Goal: Transaction & Acquisition: Purchase product/service

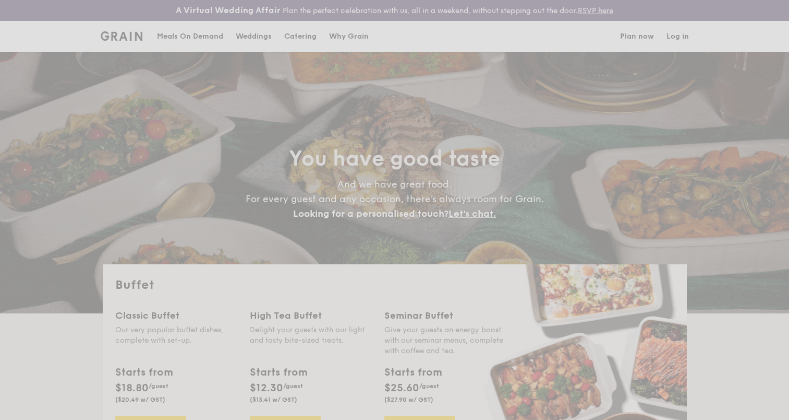
select select
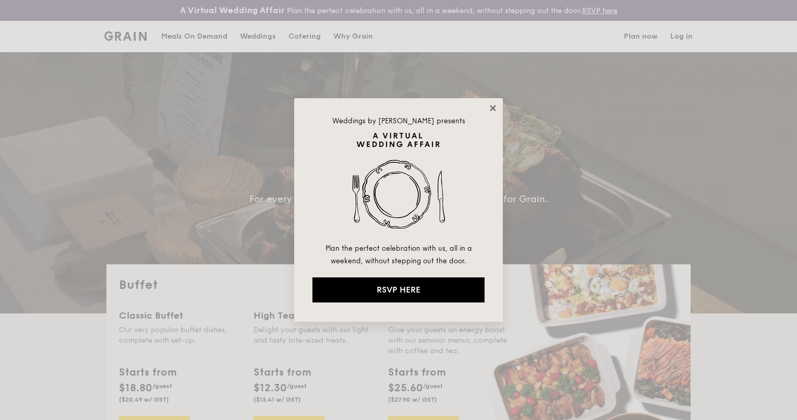
click at [494, 109] on icon at bounding box center [492, 107] width 9 height 9
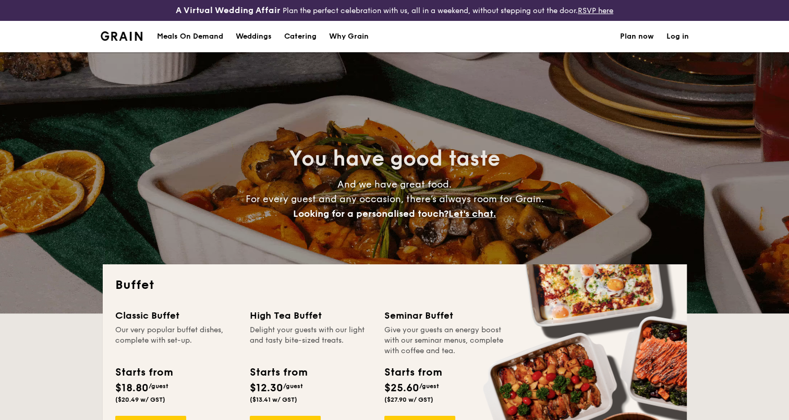
scroll to position [104, 0]
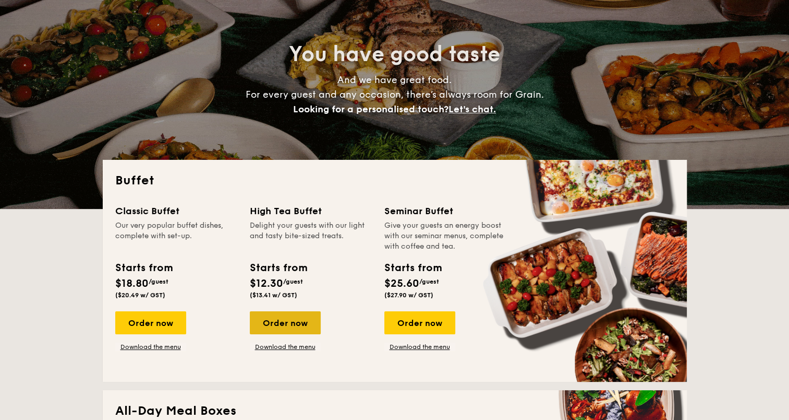
click at [289, 322] on div "Order now" at bounding box center [285, 322] width 71 height 23
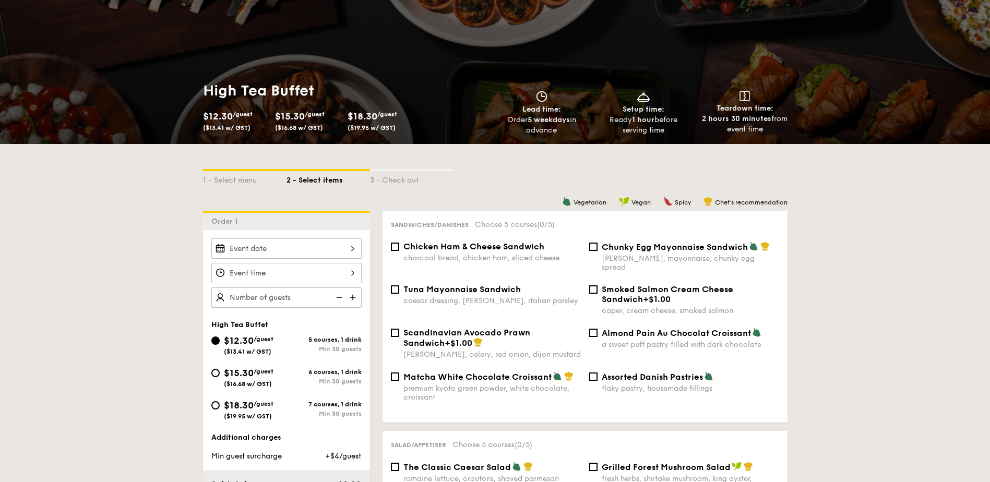
scroll to position [209, 0]
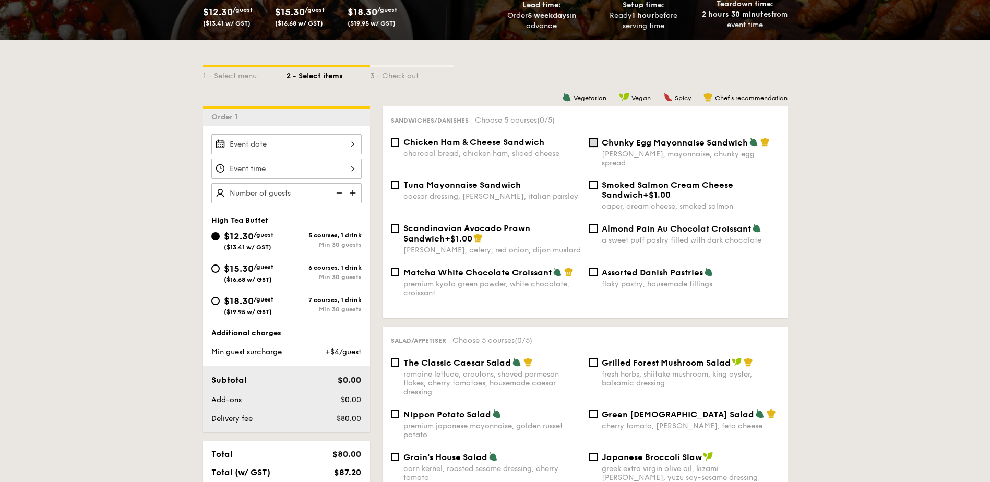
click at [594, 142] on input "Chunky Egg Mayonnaise Sandwich dijon mustard, mayonnaise, chunky egg spread" at bounding box center [593, 142] width 8 height 8
checkbox input "true"
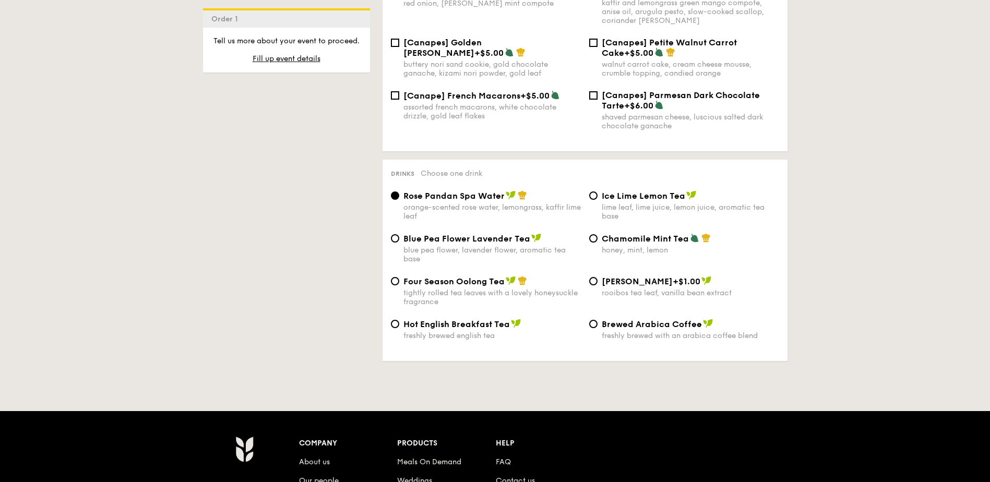
scroll to position [1527, 0]
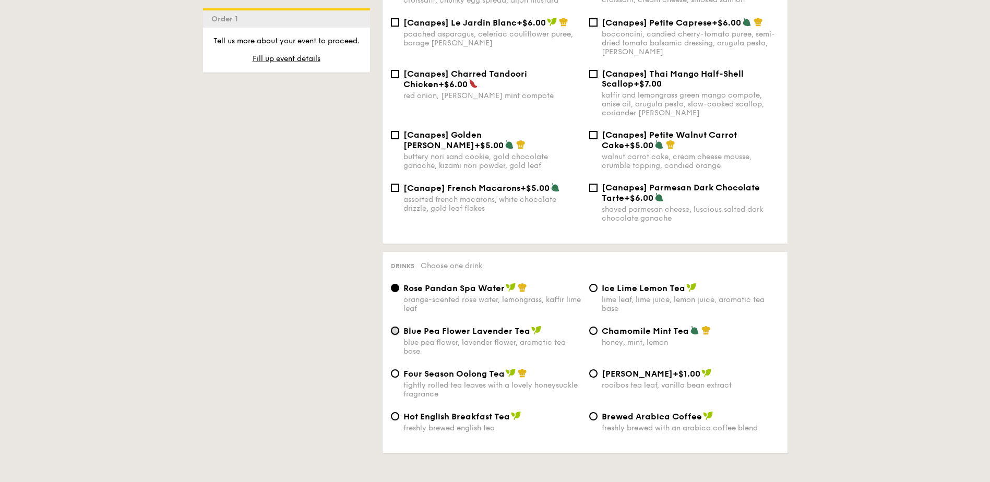
click at [394, 327] on input "Blue Pea Flower Lavender Tea blue pea flower, lavender flower, aromatic tea base" at bounding box center [395, 331] width 8 height 8
radio input "true"
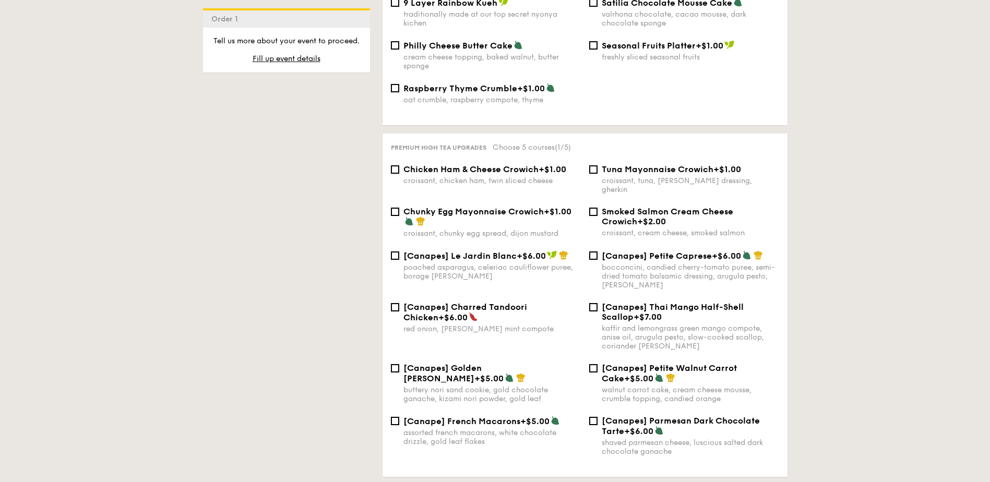
scroll to position [1318, 0]
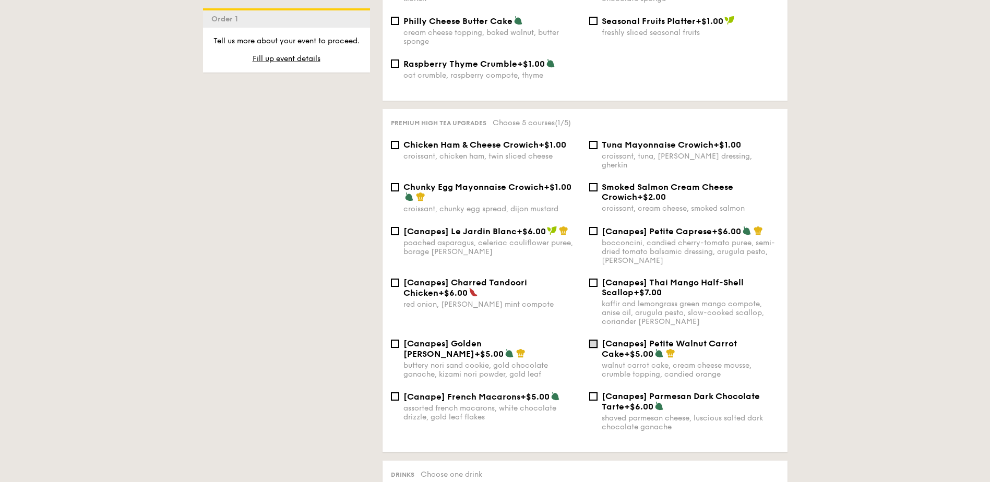
click at [594, 340] on input "[Canapes] Petite Walnut Carrot Cake +$5.00 walnut carrot cake, cream cheese mou…" at bounding box center [593, 344] width 8 height 8
checkbox input "true"
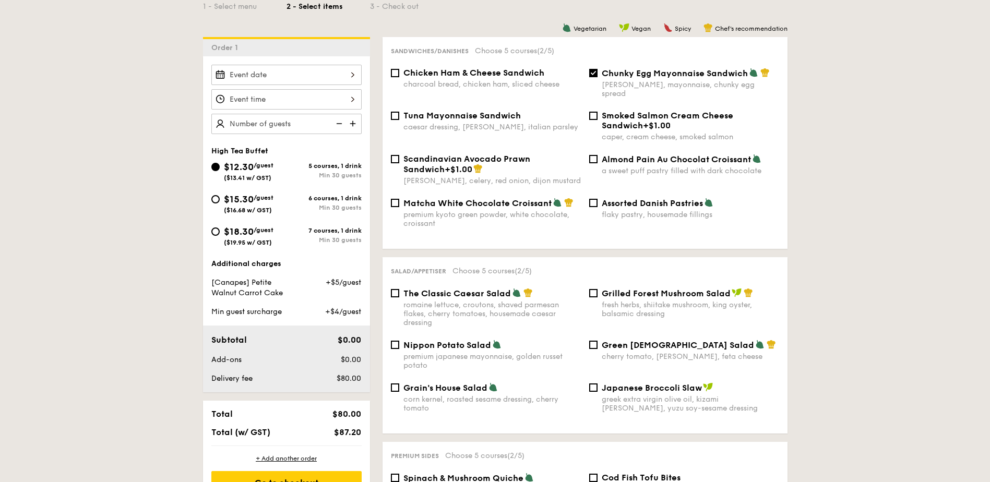
scroll to position [417, 0]
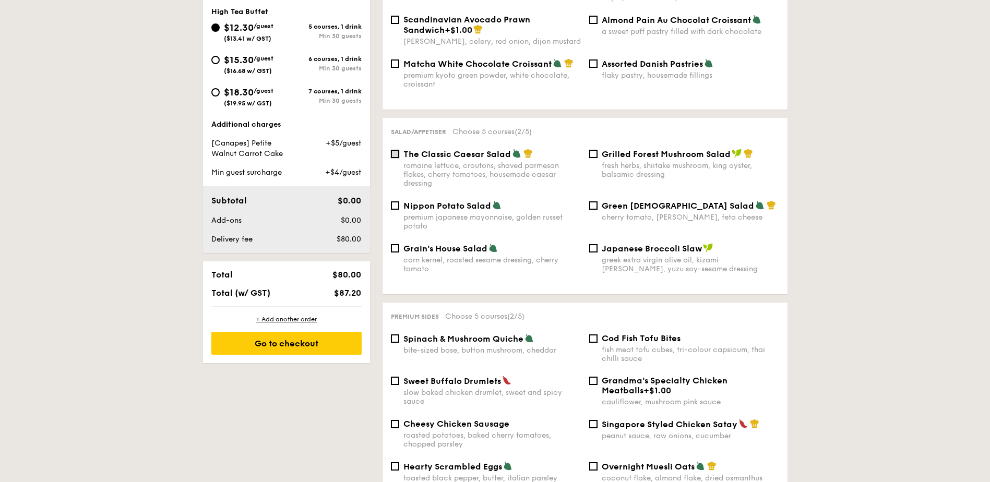
click at [399, 150] on input "The Classic Caesar Salad romaine lettuce, croutons, shaved parmesan flakes, che…" at bounding box center [395, 154] width 8 height 8
checkbox input "true"
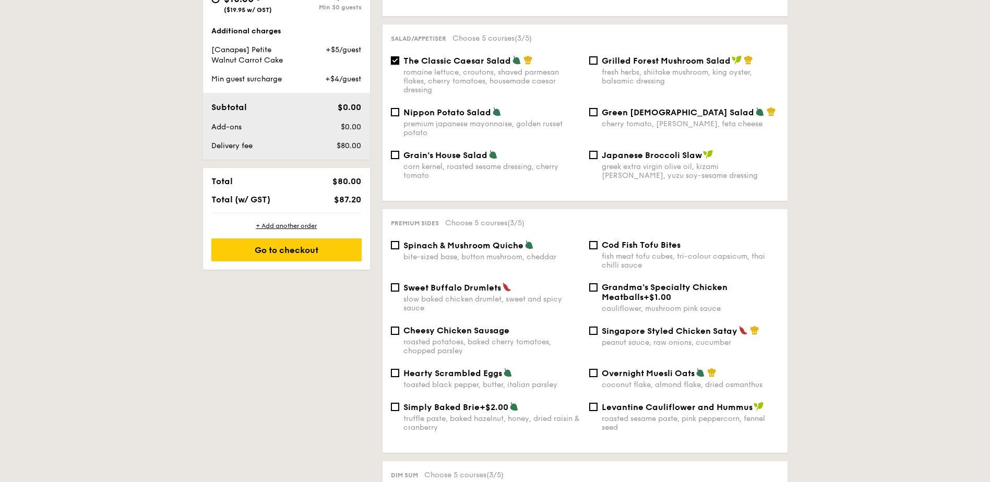
scroll to position [522, 0]
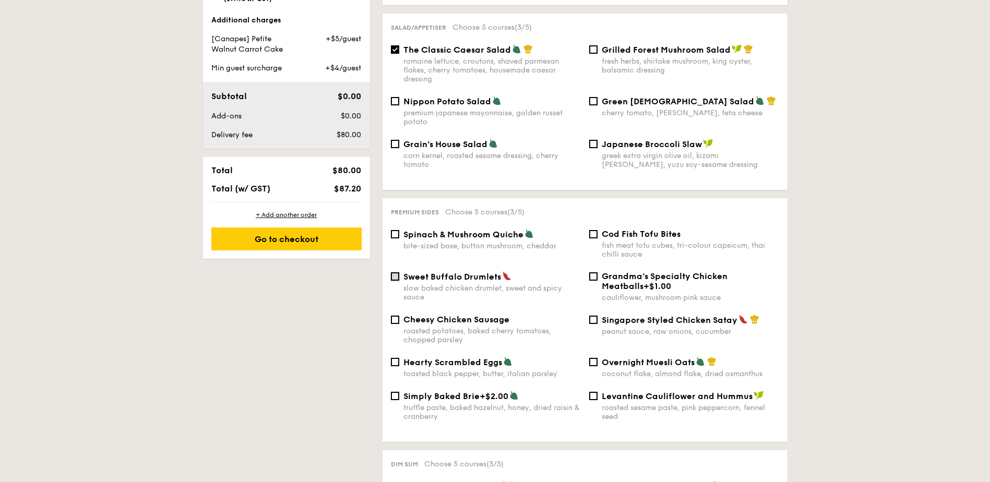
click at [393, 272] on input "Sweet Buffalo Drumlets slow baked chicken drumlet, sweet and spicy sauce" at bounding box center [395, 276] width 8 height 8
click at [399, 272] on input "Sweet Buffalo Drumlets slow baked chicken drumlet, sweet and spicy sauce" at bounding box center [395, 276] width 8 height 8
checkbox input "true"
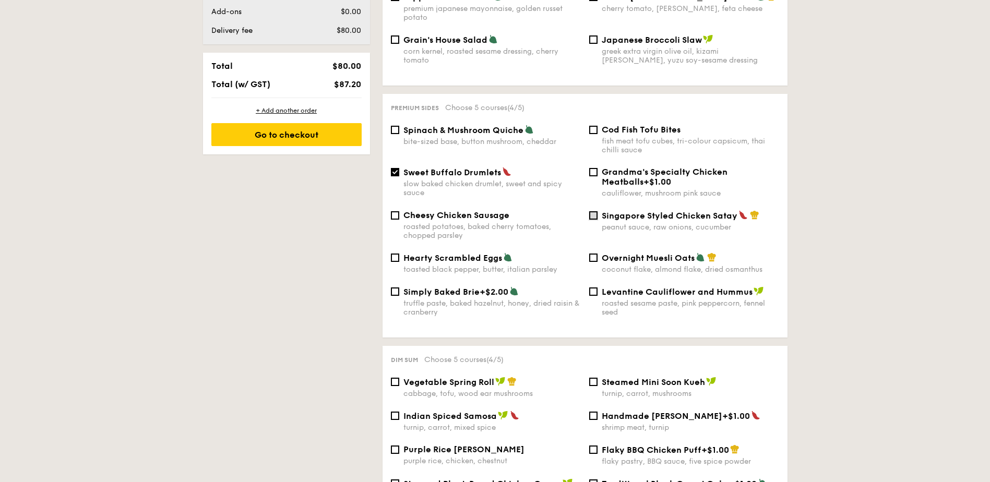
click at [593, 211] on input "Singapore Styled Chicken Satay peanut sauce, raw onions, cucumber" at bounding box center [593, 215] width 8 height 8
checkbox input "true"
click at [398, 168] on input "Sweet Buffalo Drumlets slow baked chicken drumlet, sweet and spicy sauce" at bounding box center [395, 172] width 8 height 8
checkbox input "false"
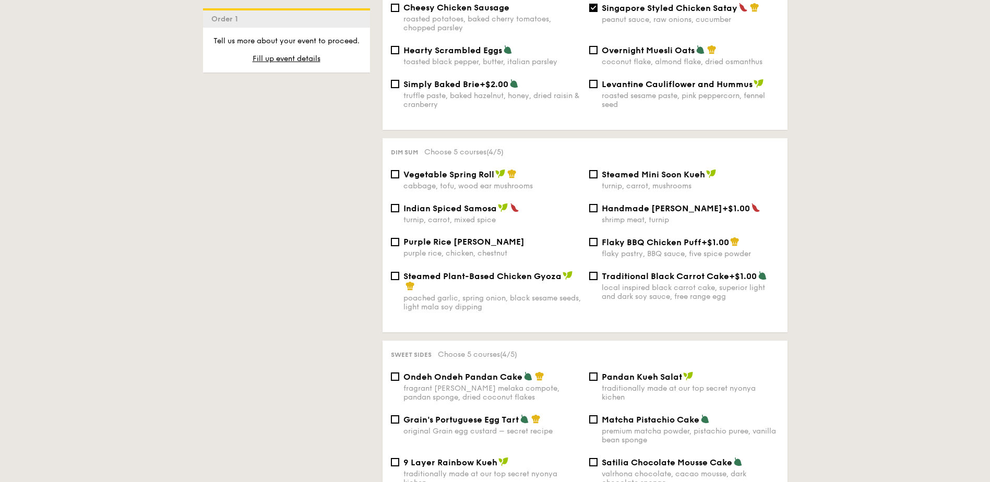
scroll to position [835, 0]
click at [397, 169] on input "Vegetable Spring Roll cabbage, tofu, wood ear mushrooms" at bounding box center [395, 173] width 8 height 8
checkbox input "true"
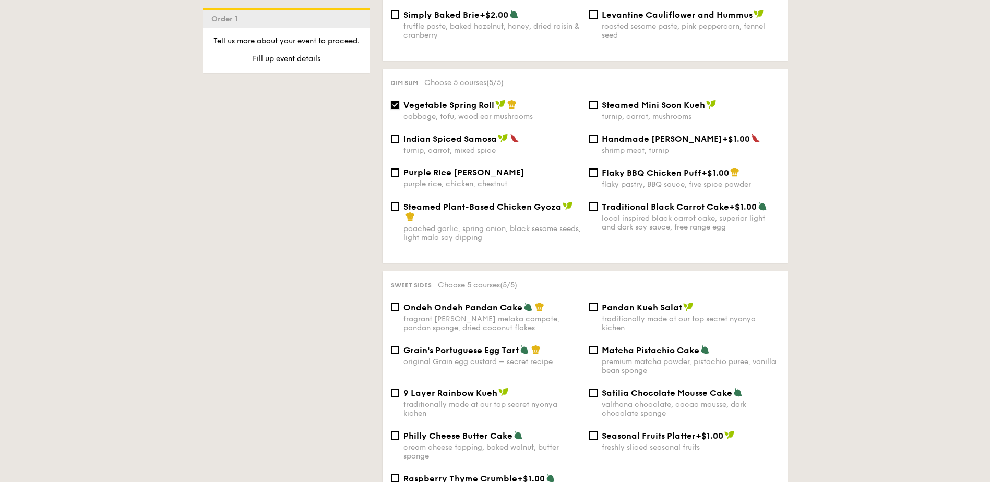
scroll to position [939, 0]
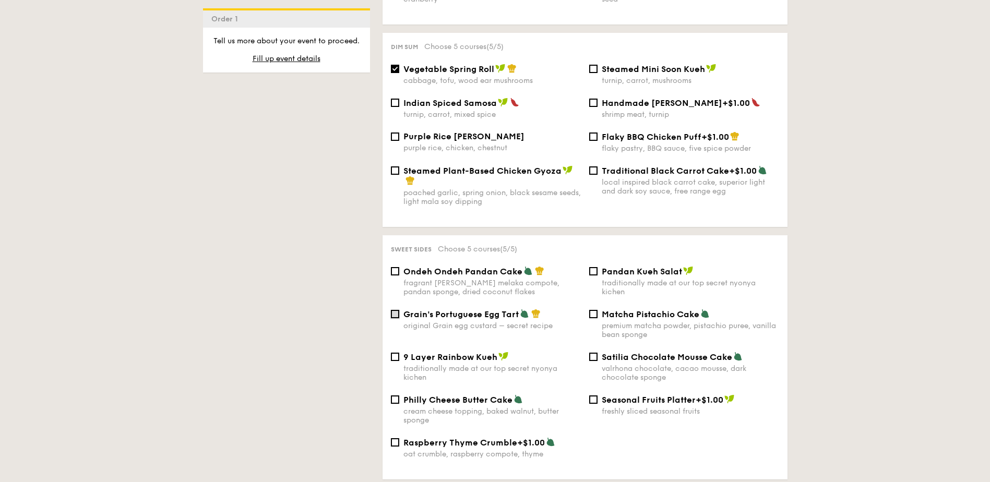
click at [396, 310] on input "Grain's Portuguese Egg Tart original Grain egg custard – secret recipe" at bounding box center [395, 314] width 8 height 8
checkbox input "true"
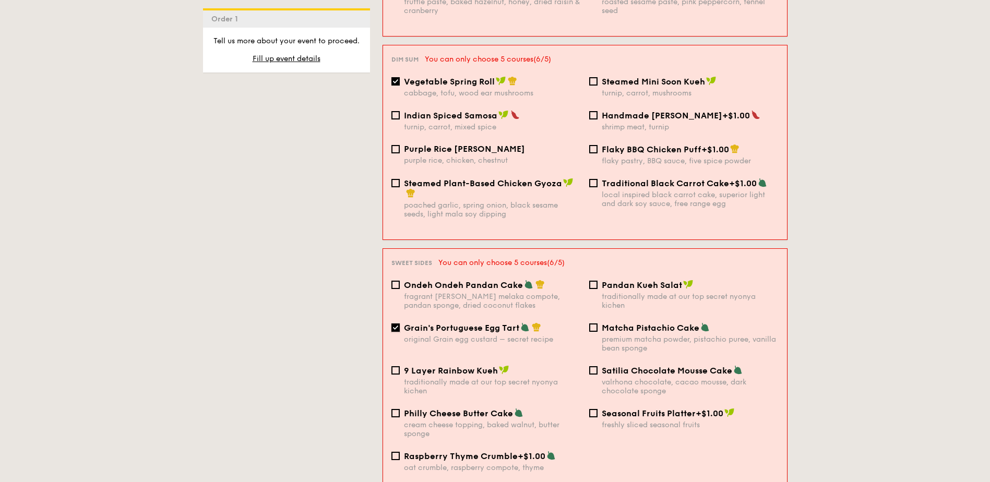
scroll to position [942, 0]
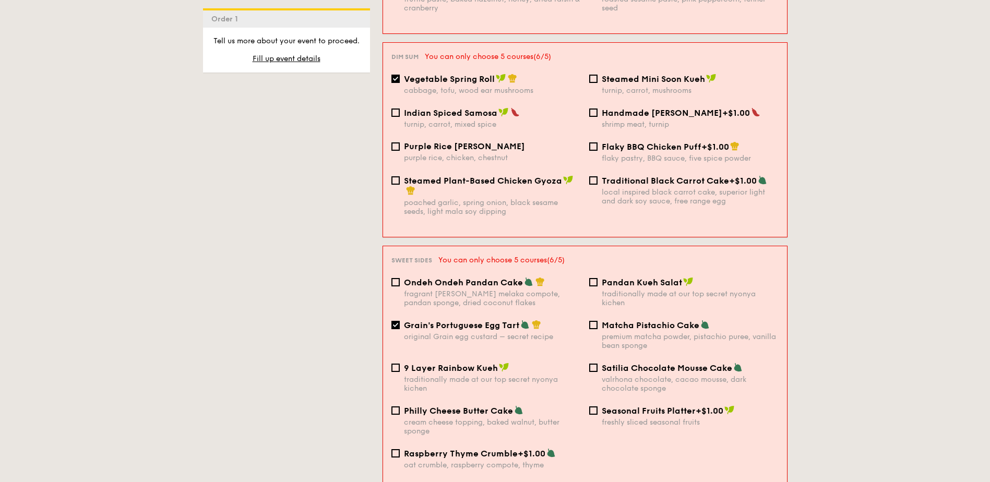
click at [789, 284] on div "1 - Select menu 2 - Select items 3 - Check out Order 1 High Tea Buffet $12.30 /…" at bounding box center [495, 184] width 990 height 1755
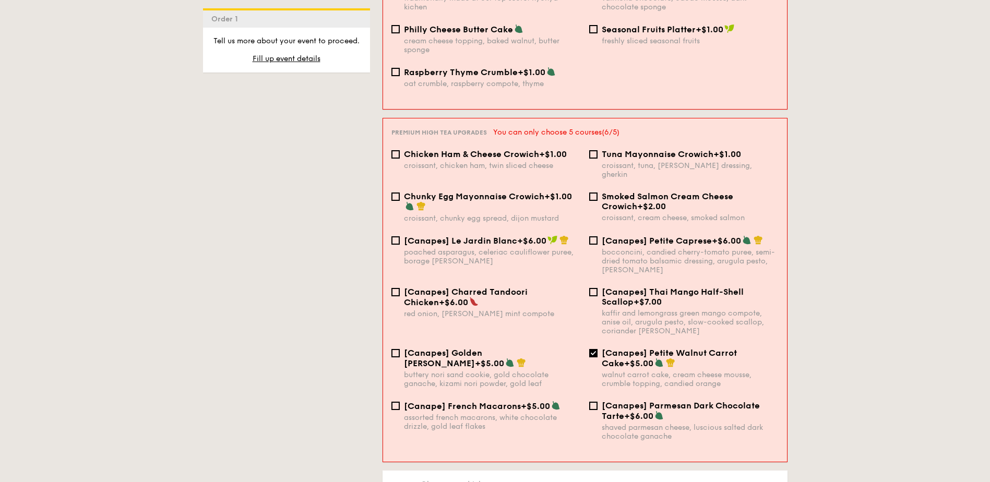
scroll to position [1359, 0]
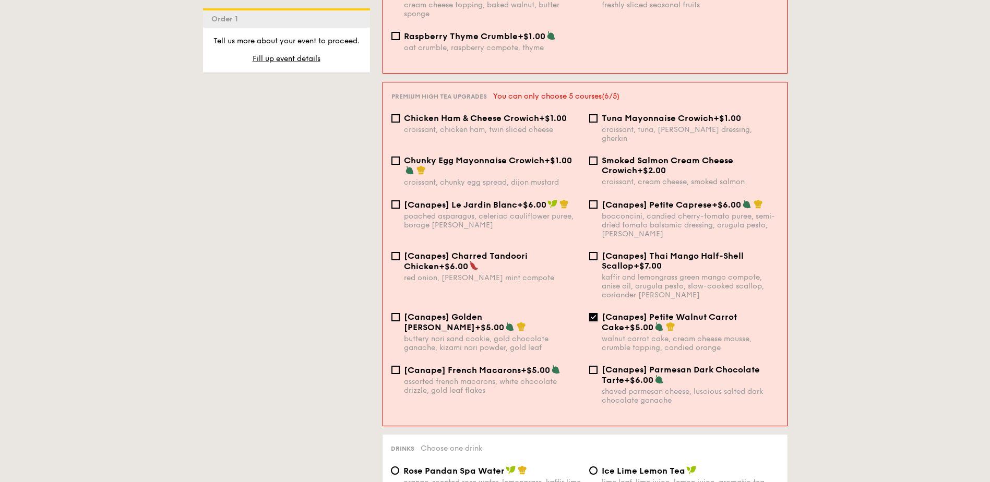
click at [595, 313] on input "[Canapes] Petite Walnut Carrot Cake +$5.00 walnut carrot cake, cream cheese mou…" at bounding box center [593, 317] width 8 height 8
checkbox input "false"
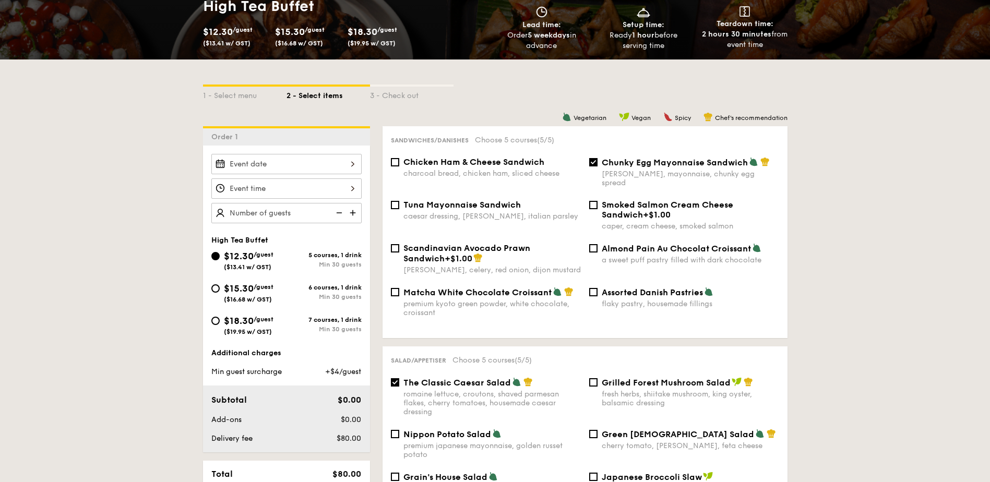
scroll to position [274, 0]
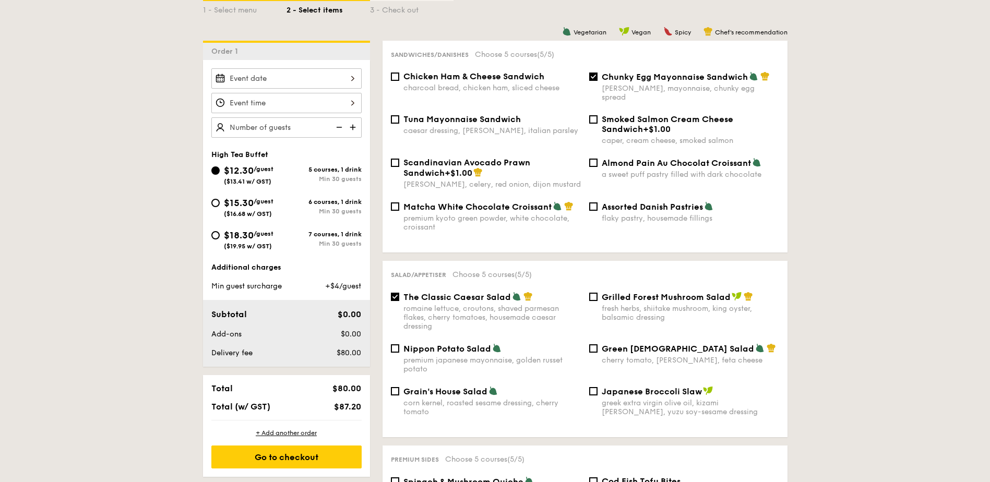
click at [251, 77] on div at bounding box center [286, 78] width 150 height 20
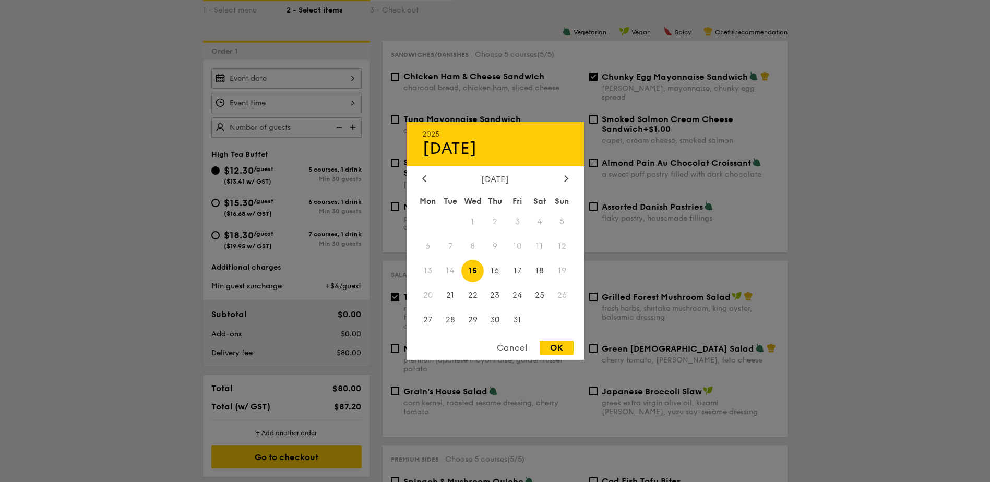
click at [473, 271] on span "15" at bounding box center [472, 271] width 22 height 22
click at [553, 348] on div "OK" at bounding box center [557, 348] width 34 height 14
type input "[DATE]"
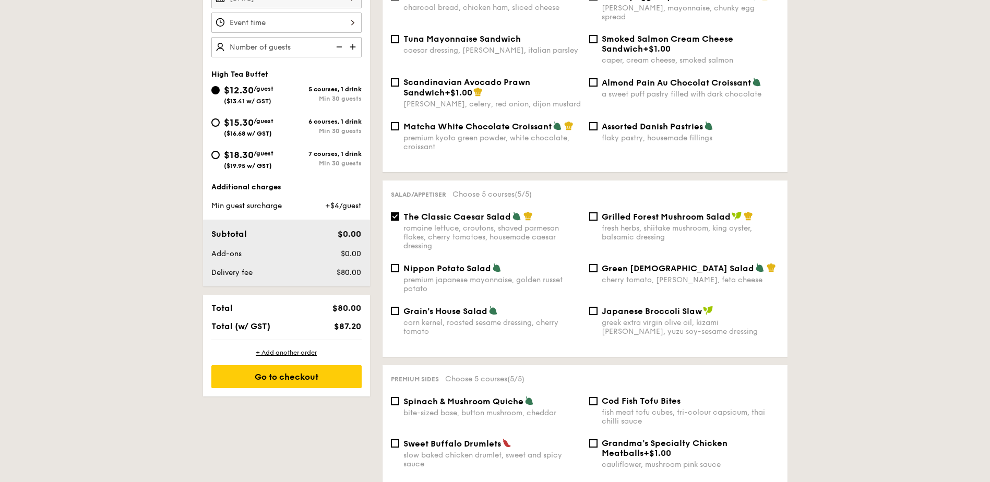
scroll to position [379, 0]
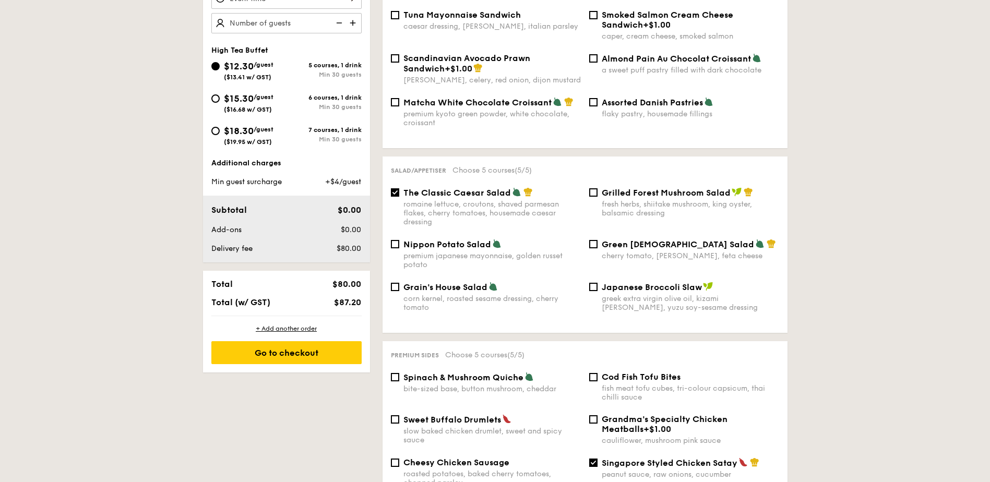
drag, startPoint x: 295, startPoint y: 353, endPoint x: 402, endPoint y: 338, distance: 108.6
click at [295, 353] on div "Go to checkout" at bounding box center [286, 352] width 150 height 23
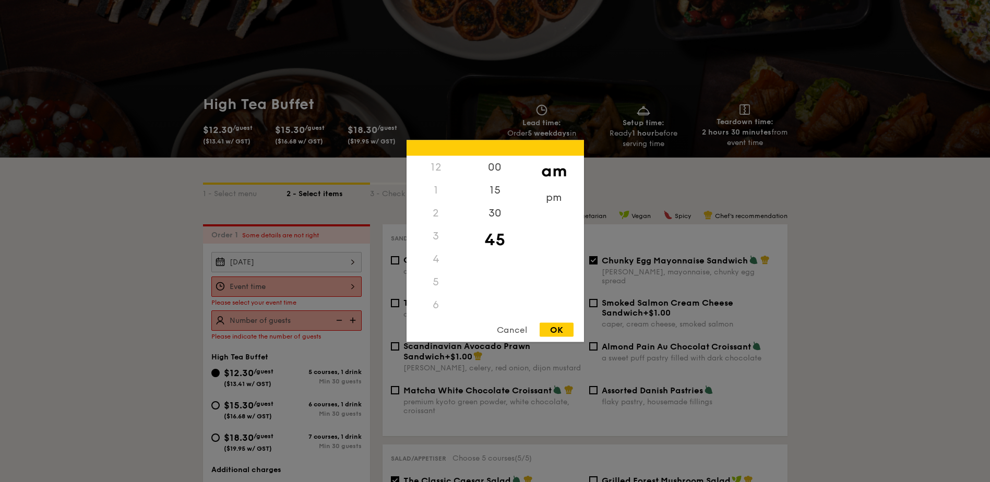
scroll to position [124, 0]
click at [350, 284] on div "12 1 2 3 4 5 6 7 8 9 10 11 00 15 30 45 am pm Cancel OK" at bounding box center [286, 287] width 150 height 20
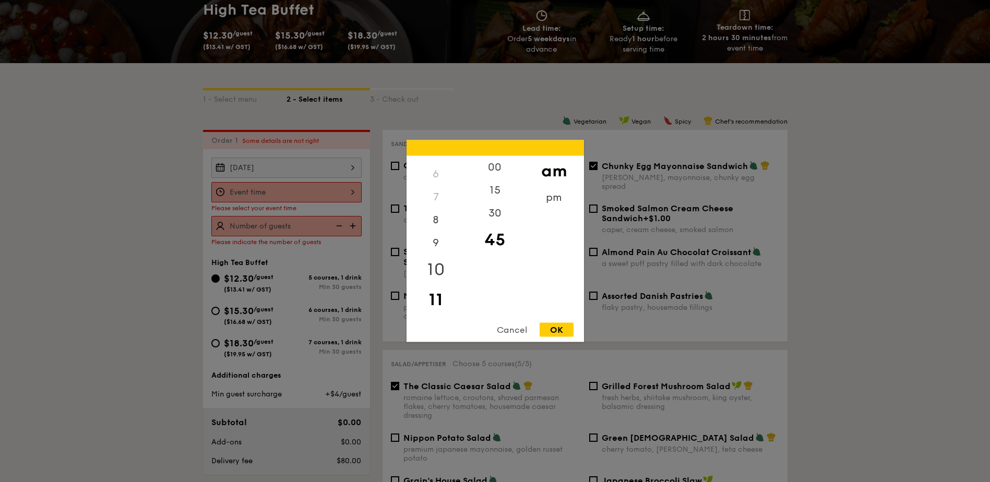
scroll to position [508, 0]
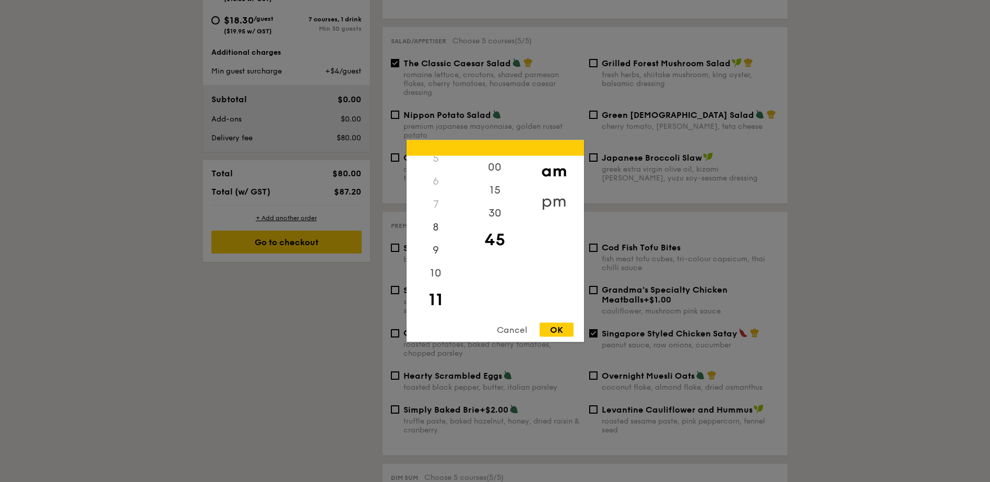
click at [557, 201] on div "pm" at bounding box center [553, 201] width 59 height 30
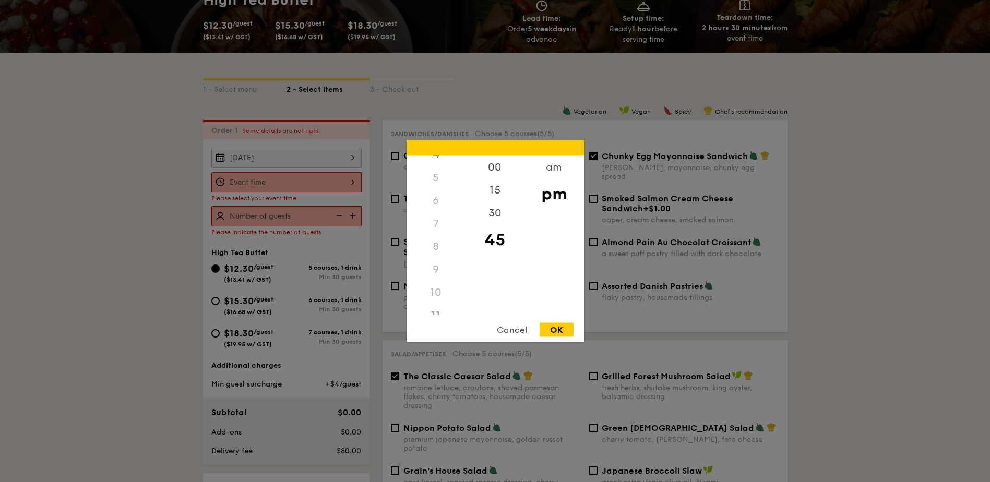
scroll to position [0, 0]
click at [436, 260] on div "4" at bounding box center [435, 263] width 59 height 30
click at [495, 166] on div "00" at bounding box center [494, 171] width 59 height 30
click at [553, 330] on div "OK" at bounding box center [557, 330] width 34 height 14
type input "4:00PM"
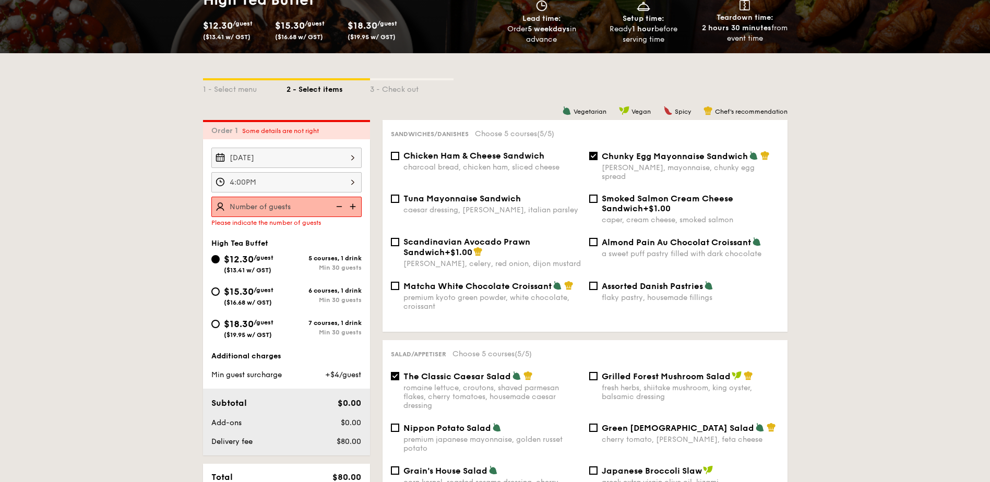
click at [353, 206] on img at bounding box center [354, 207] width 16 height 20
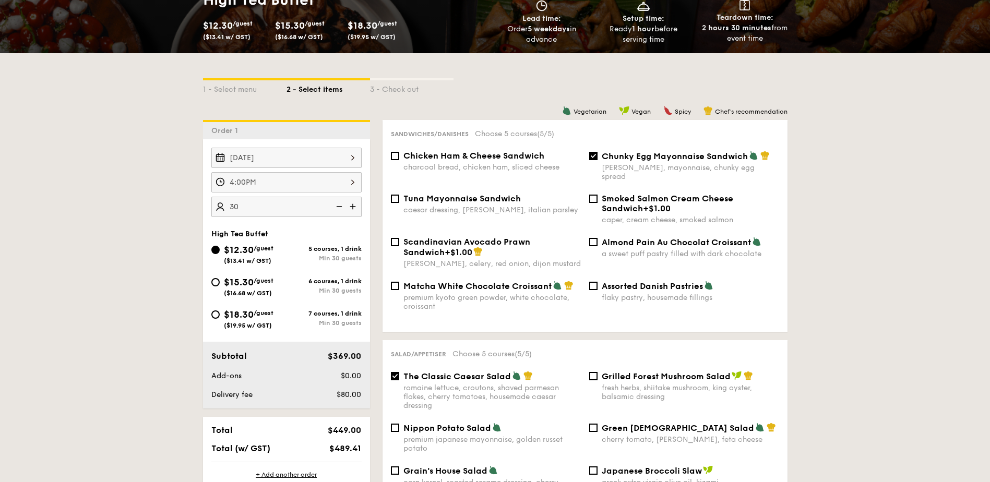
type input "30 guests"
